Goal: Information Seeking & Learning: Learn about a topic

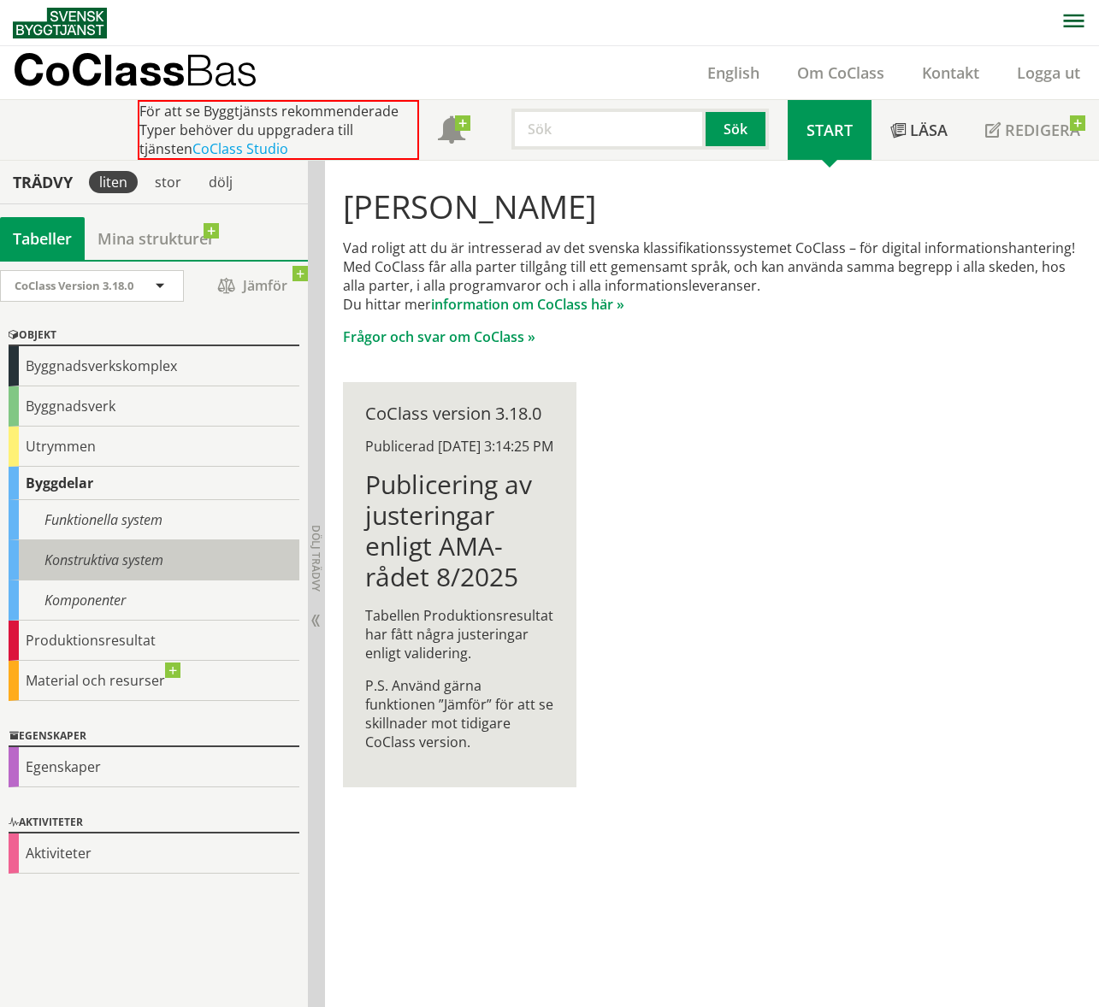
click at [138, 559] on div "Konstruktiva system" at bounding box center [154, 560] width 291 height 40
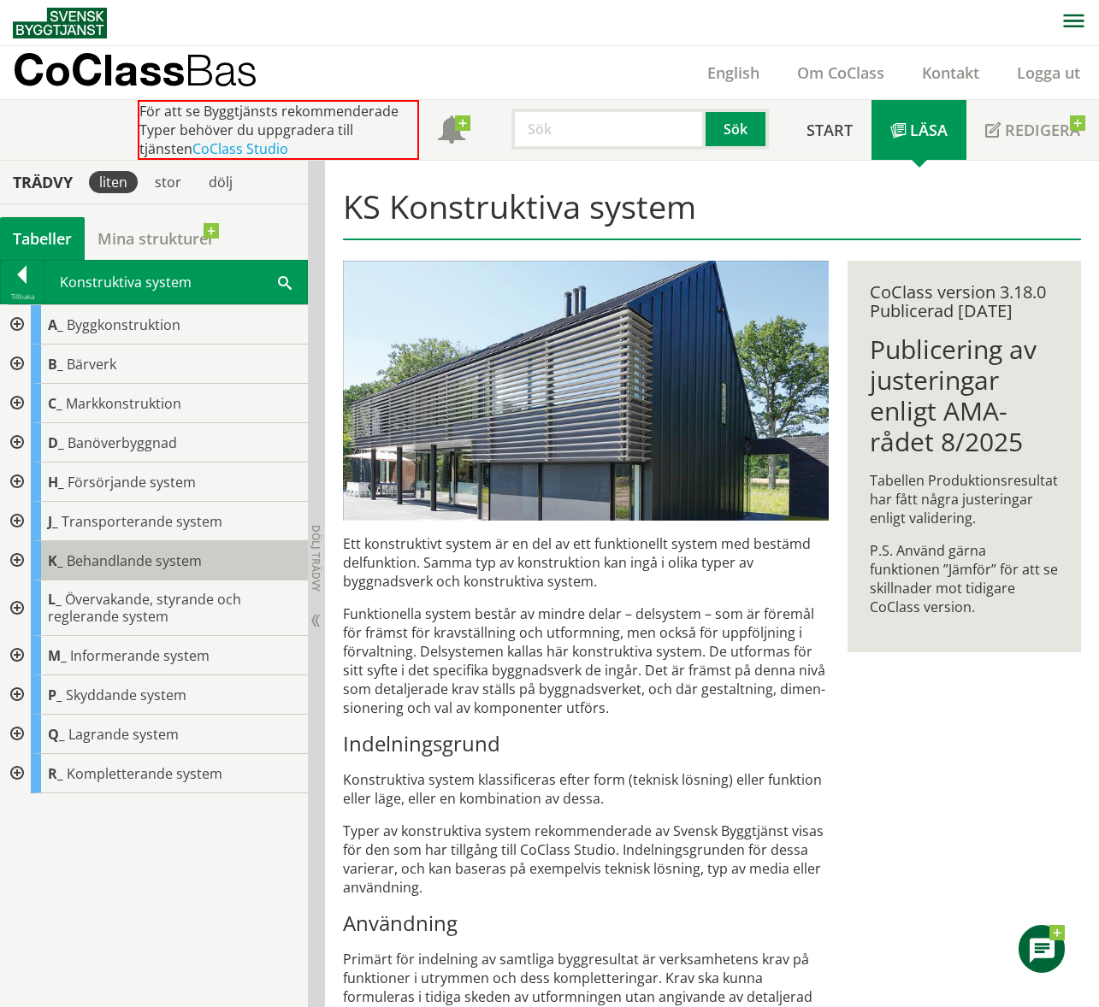
click at [144, 559] on span "Behandlande system" at bounding box center [134, 560] width 135 height 19
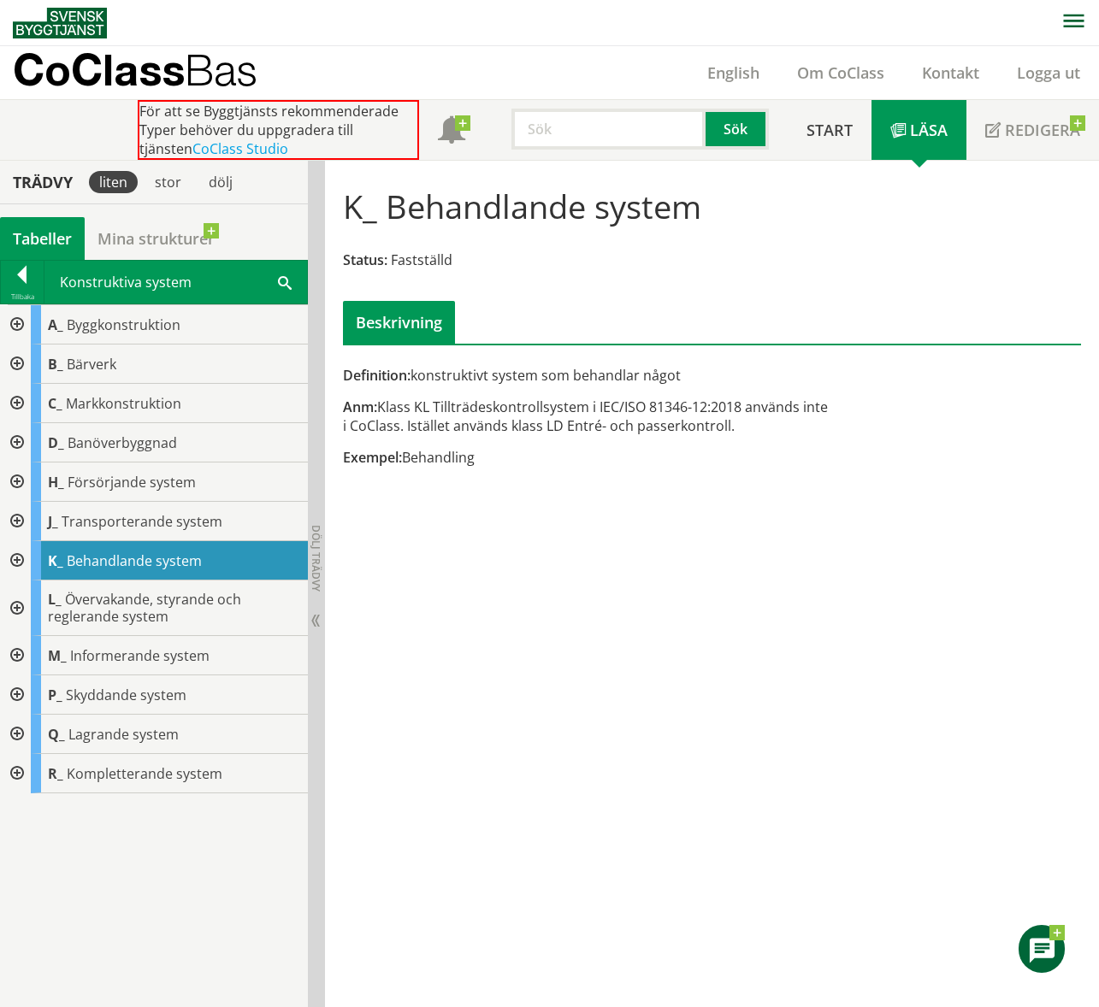
click at [17, 320] on div at bounding box center [15, 324] width 31 height 39
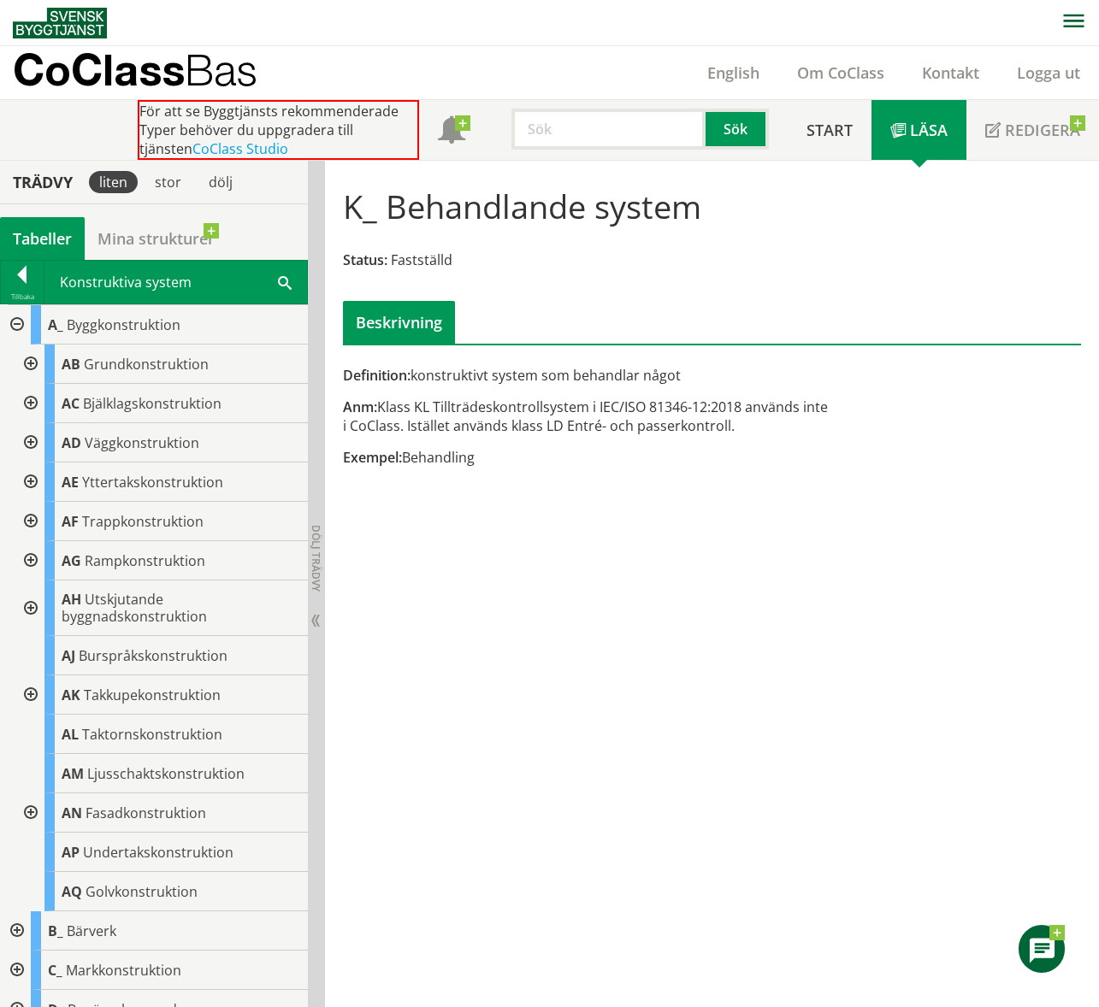
click at [12, 318] on div at bounding box center [15, 324] width 31 height 39
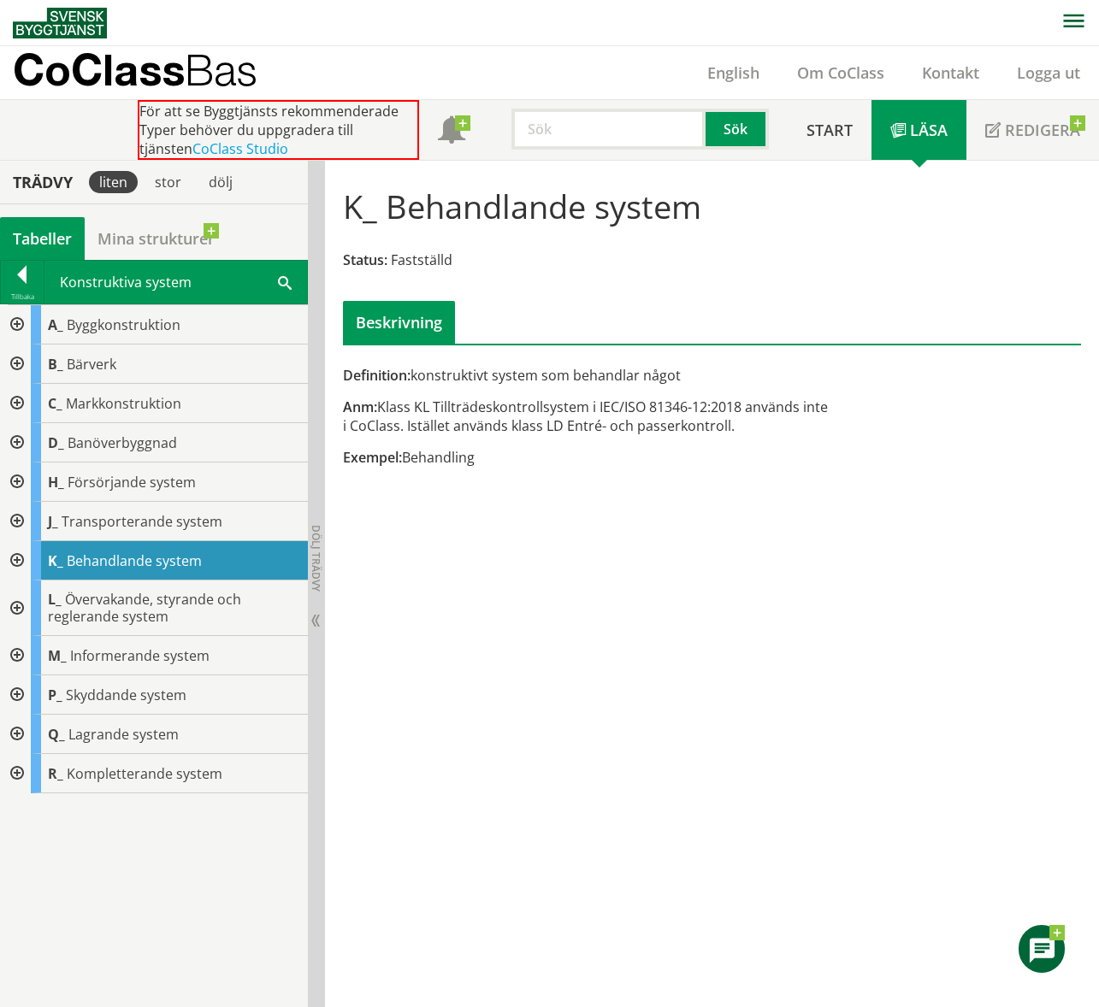
click at [17, 527] on div at bounding box center [15, 521] width 31 height 39
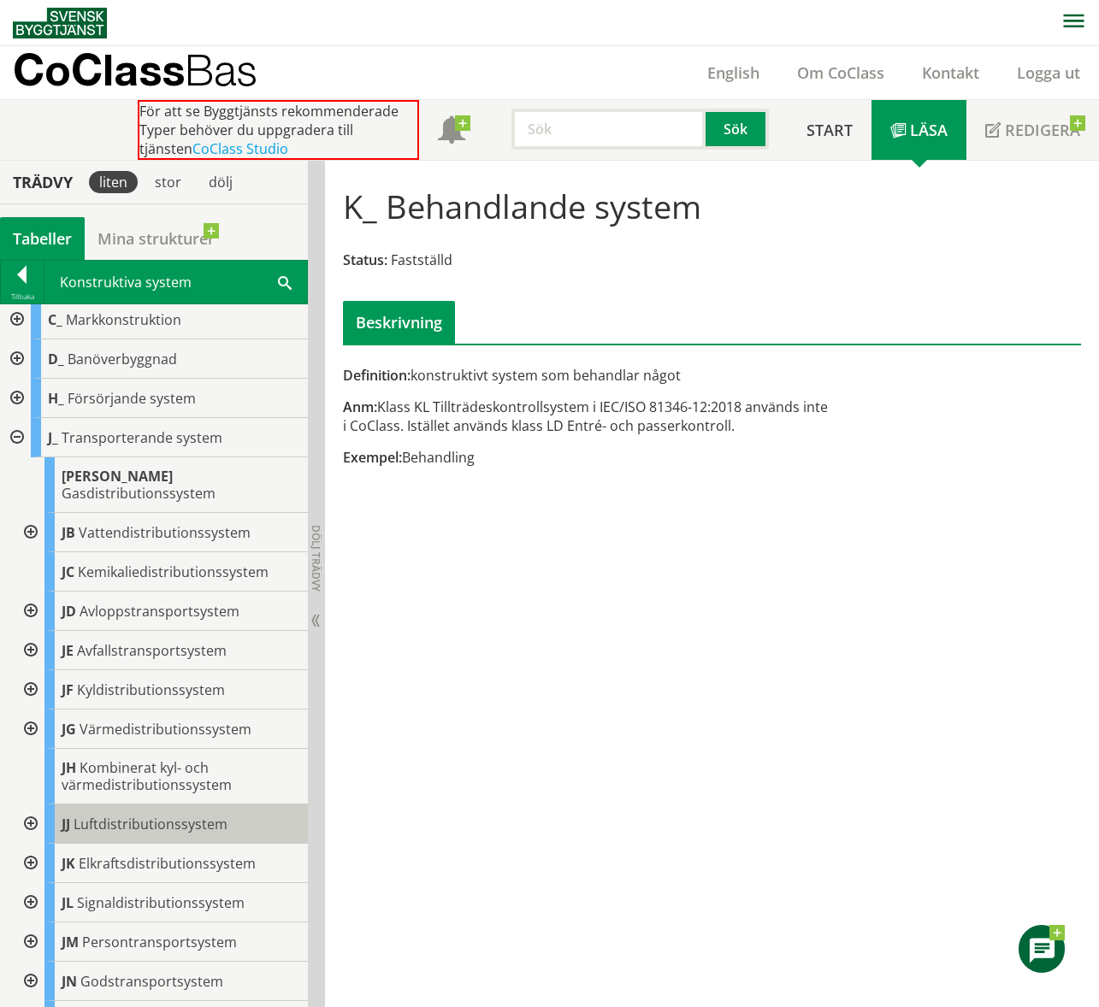
click at [185, 815] on span "Luftdistributionssystem" at bounding box center [151, 824] width 154 height 19
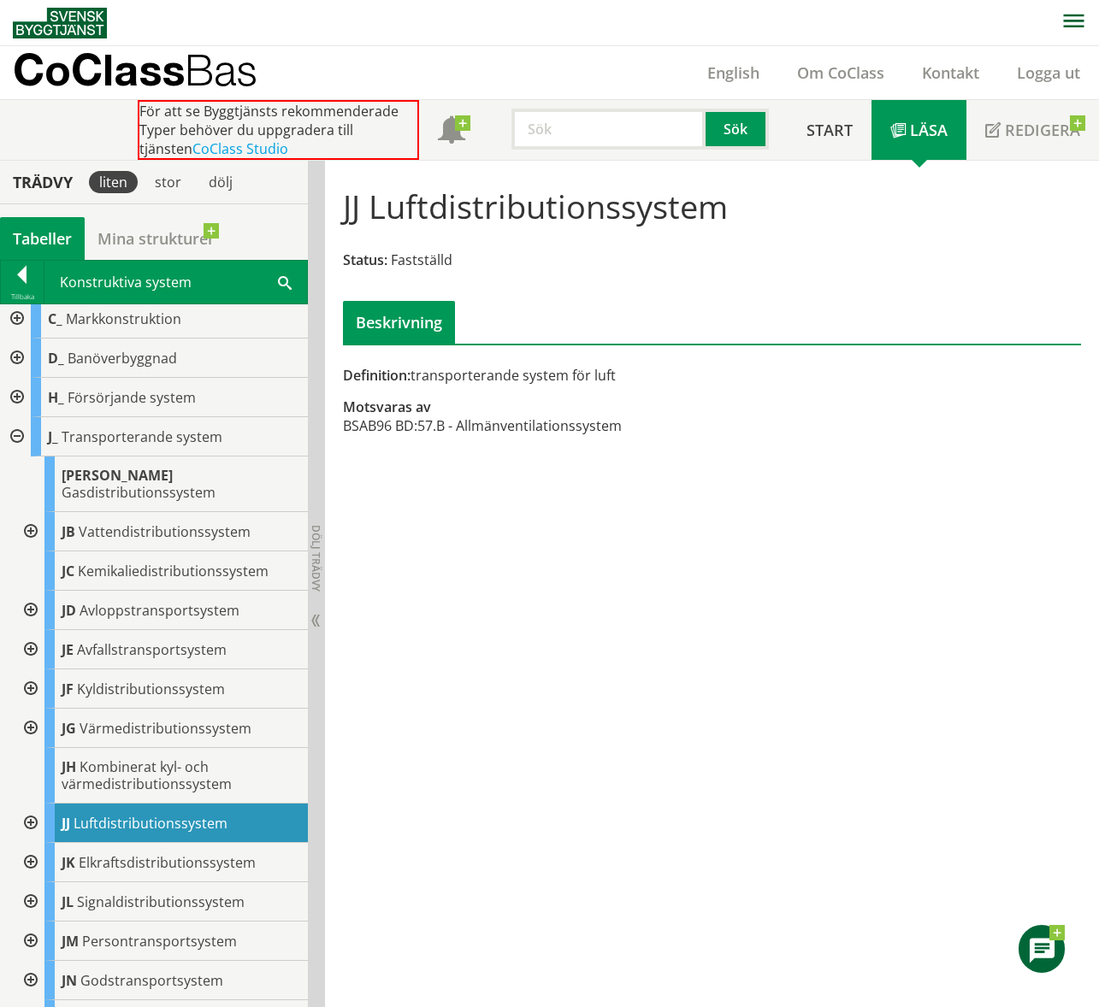
click at [29, 805] on div at bounding box center [29, 823] width 31 height 39
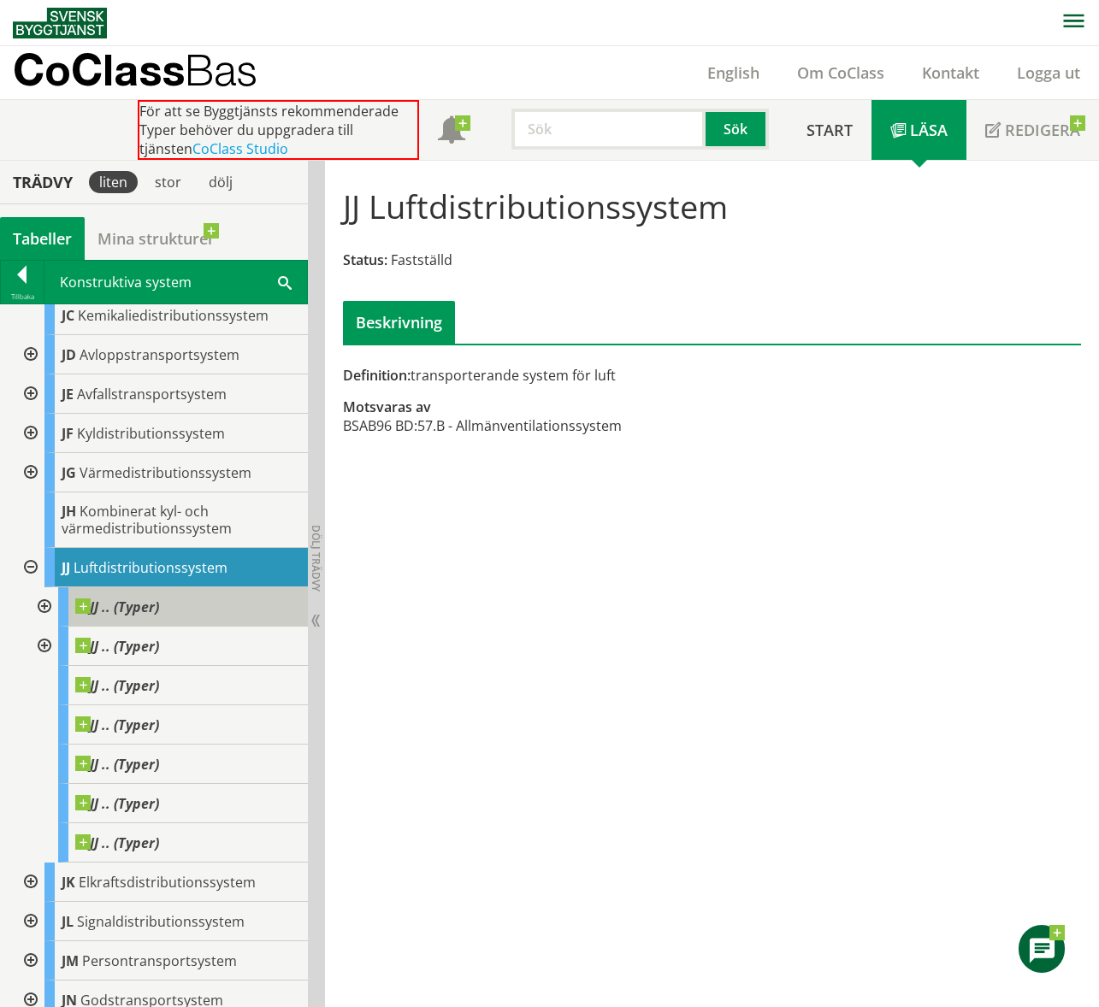
scroll to position [341, 0]
click at [140, 598] on span "JJ .. (Typer)" at bounding box center [117, 606] width 84 height 17
click at [51, 586] on div at bounding box center [42, 605] width 31 height 39
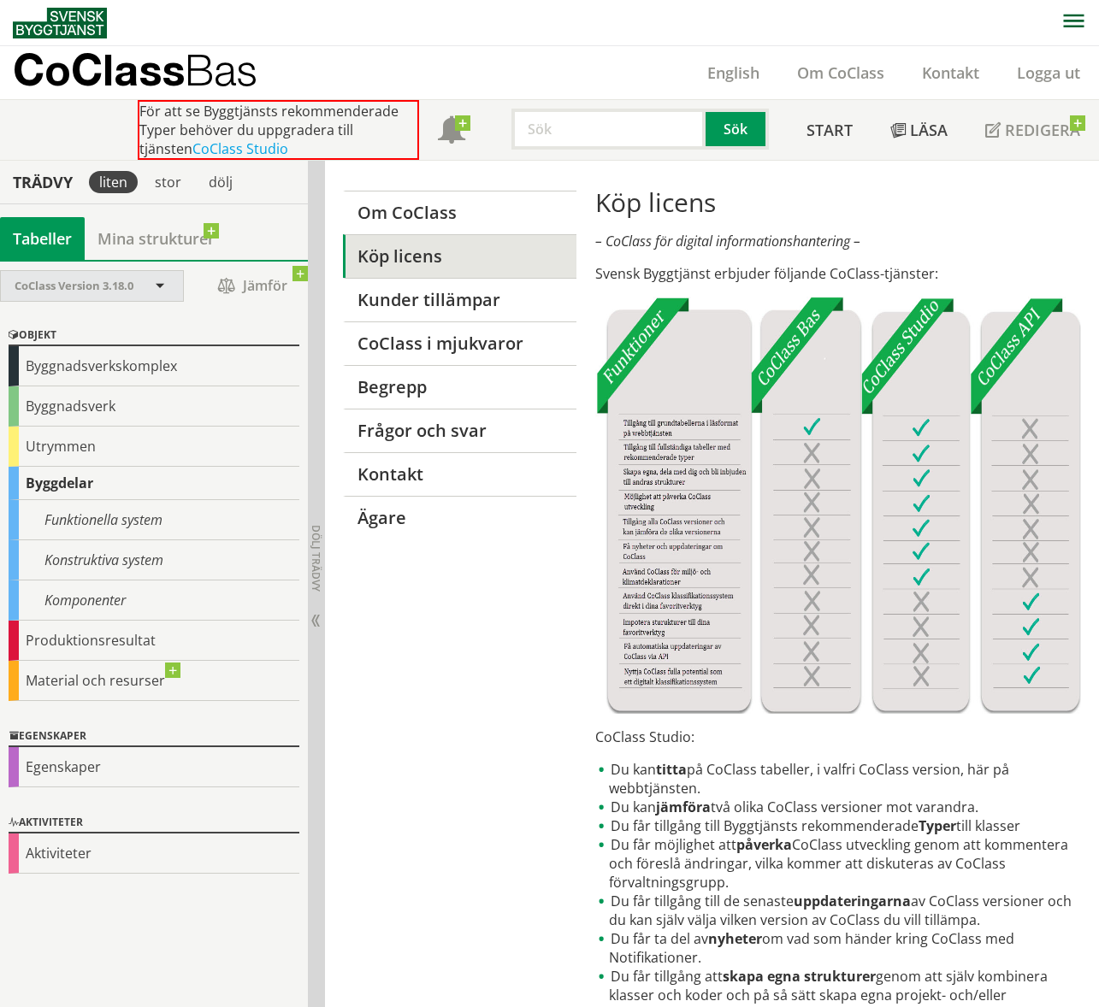
click at [99, 286] on span "CoClass Version 3.18.0" at bounding box center [74, 285] width 119 height 15
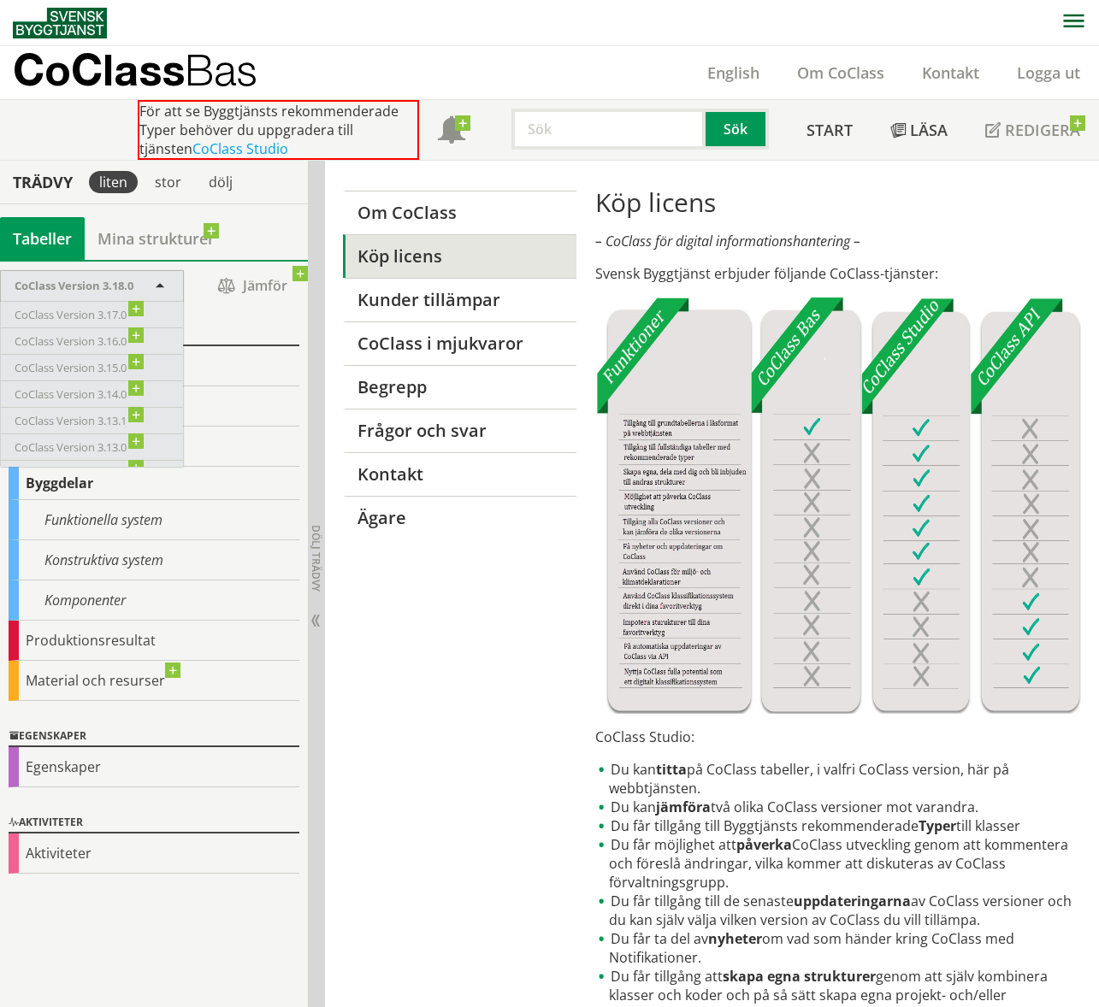
click at [46, 234] on div "Tabeller" at bounding box center [42, 238] width 85 height 43
